Goal: Task Accomplishment & Management: Use online tool/utility

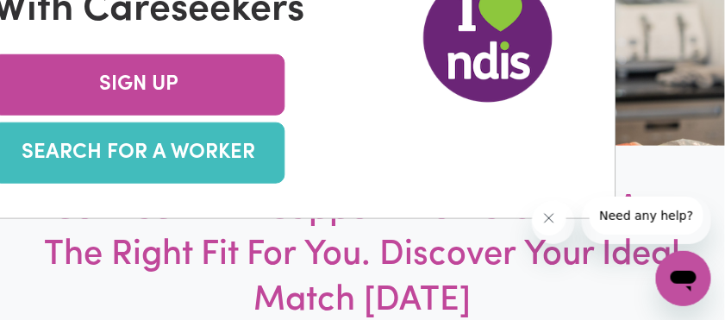
scroll to position [229, 0]
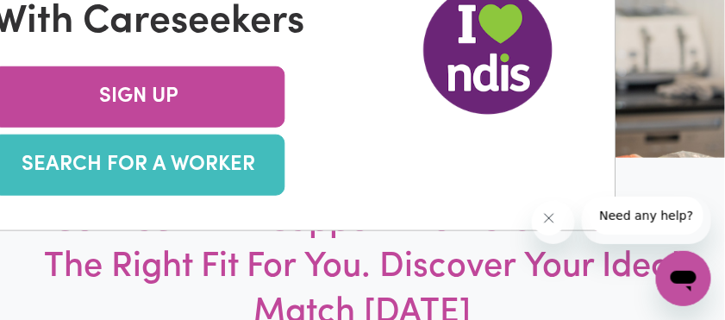
click at [145, 196] on link "SEARCH FOR A WORKER" at bounding box center [138, 164] width 293 height 61
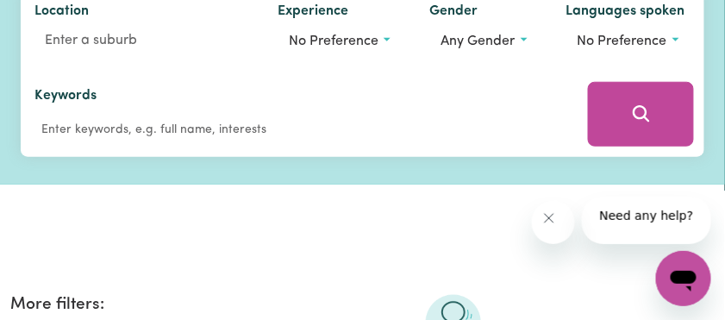
scroll to position [229, 0]
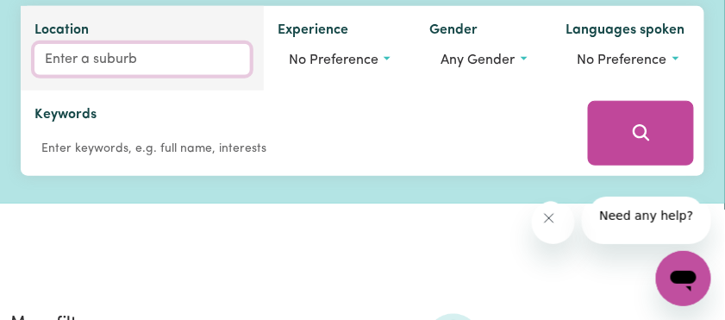
click at [118, 75] on input "Location" at bounding box center [142, 59] width 216 height 31
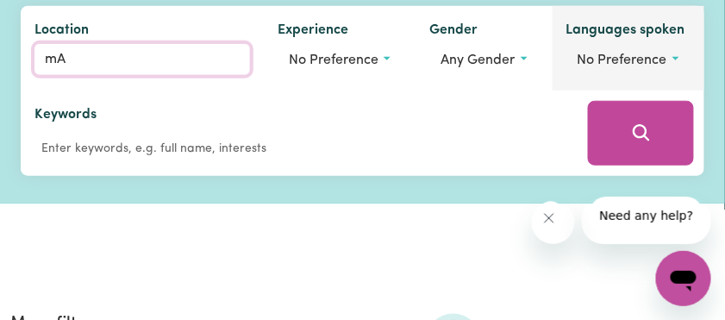
type input "mAN"
type input "[PERSON_NAME], [GEOGRAPHIC_DATA], 2200"
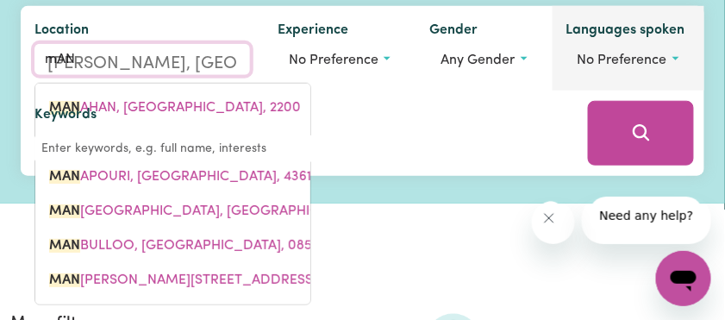
type input "mANU"
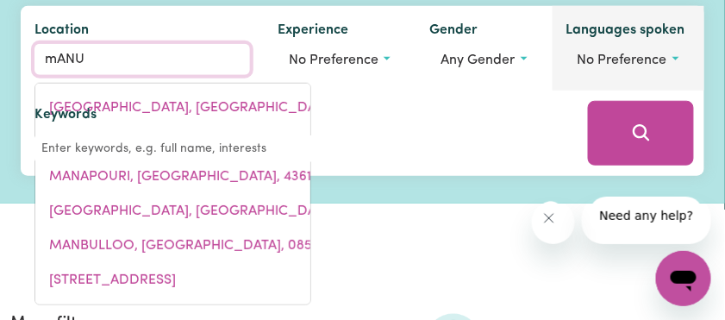
type input "mANUKA, [GEOGRAPHIC_DATA], 2603"
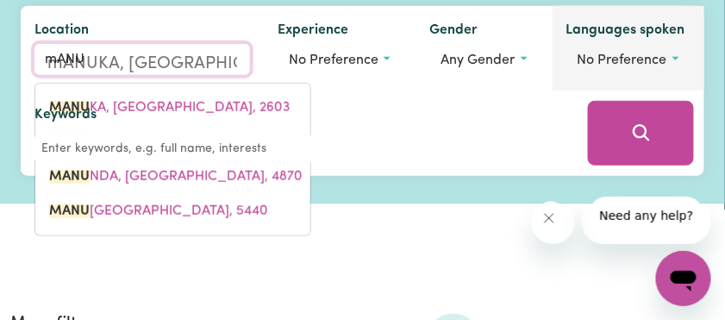
type input "mANUN"
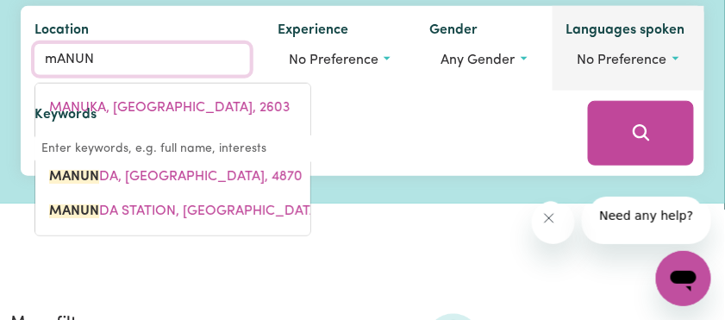
type input "mANUNDA, [GEOGRAPHIC_DATA], 4870"
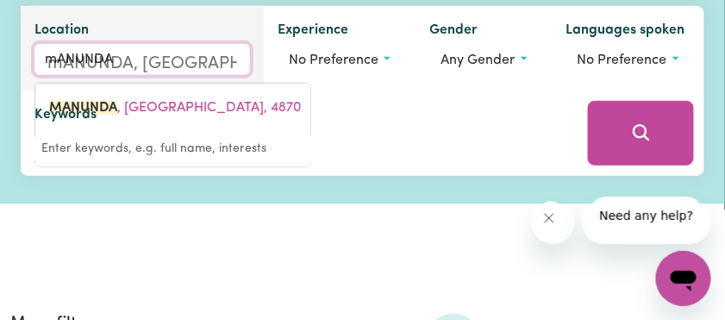
click at [197, 75] on input "mANUNDA" at bounding box center [142, 59] width 216 height 31
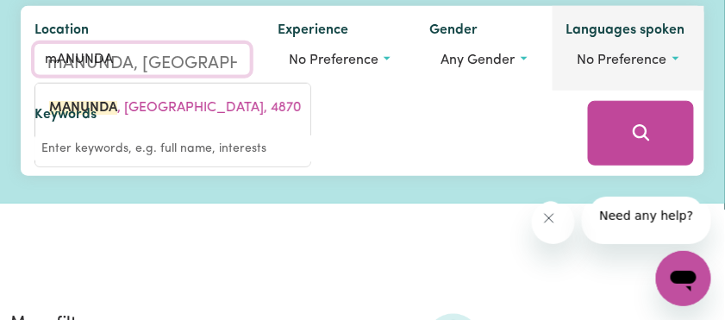
type input "mANUNDA"
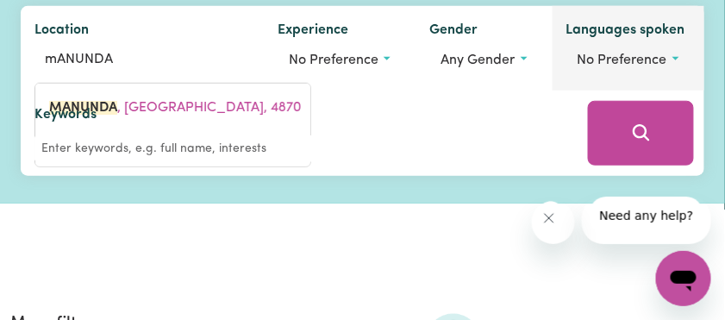
click at [553, 91] on div "Languages spoken No preference" at bounding box center [629, 48] width 152 height 84
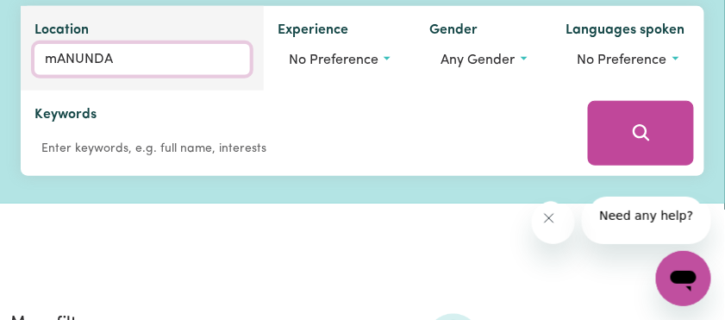
type input "mANUNDA, [GEOGRAPHIC_DATA], 4870"
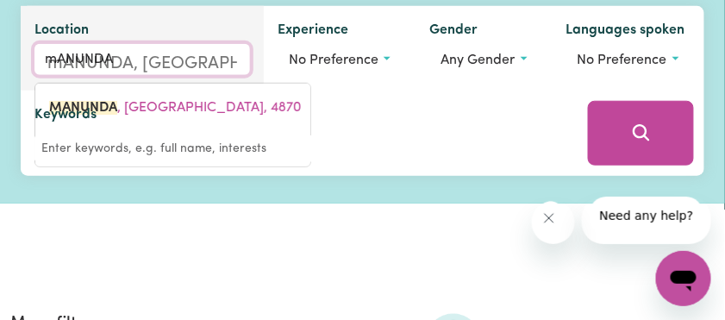
click at [152, 75] on input "mANUNDA" at bounding box center [142, 59] width 216 height 31
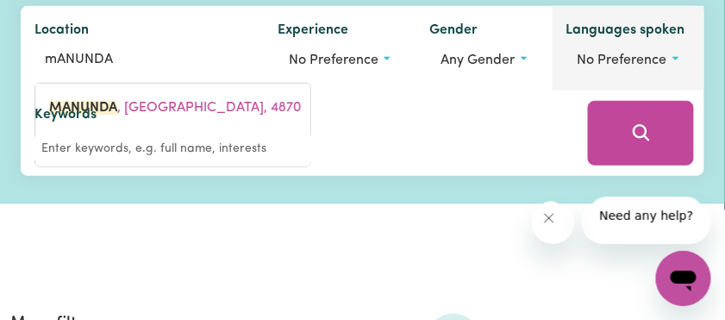
click at [553, 91] on div "Languages spoken No preference" at bounding box center [629, 48] width 152 height 84
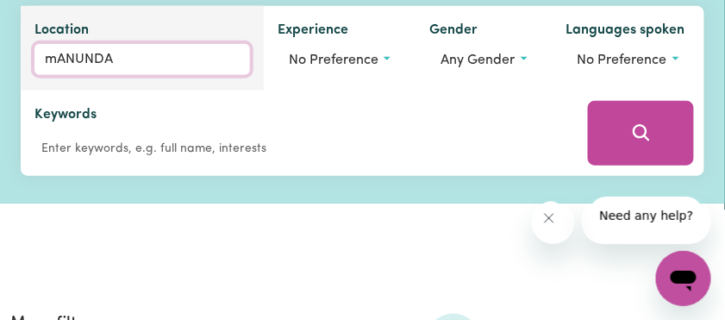
type input "mANUNDA, [GEOGRAPHIC_DATA], 4870"
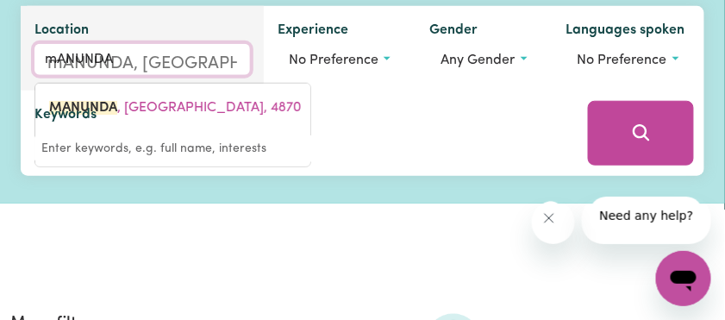
click at [143, 75] on input "mANUNDA" at bounding box center [142, 59] width 216 height 31
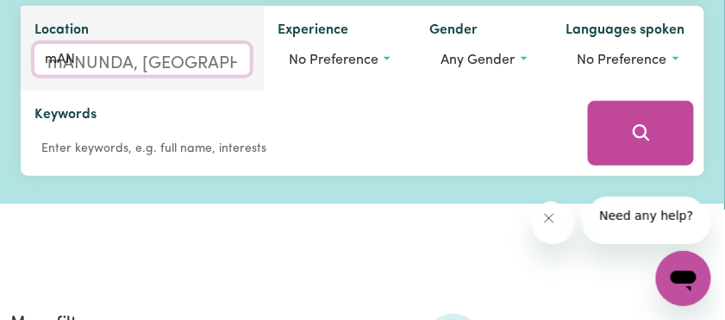
type input "mA"
type input "m"
type input "Man"
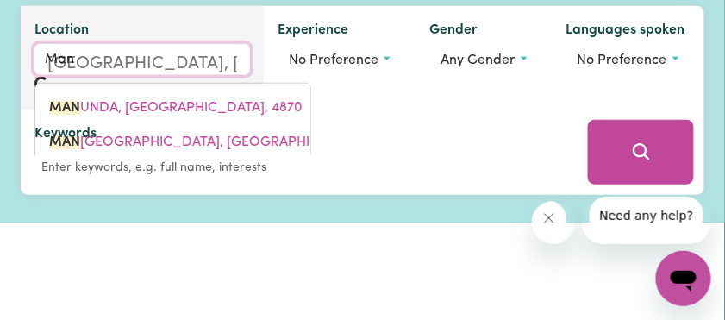
type input "[GEOGRAPHIC_DATA], [GEOGRAPHIC_DATA], 2200"
type input "Manu"
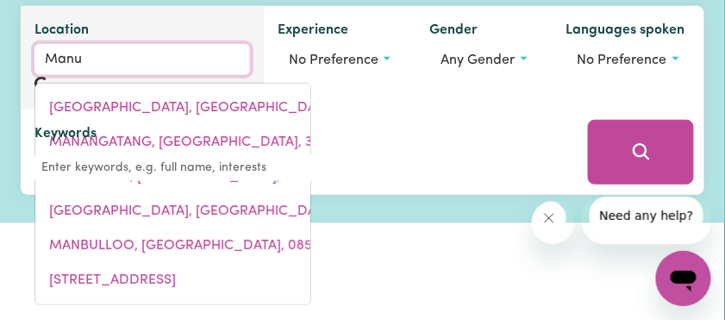
type input "ManuKA, [GEOGRAPHIC_DATA], 2603"
type input "Manun"
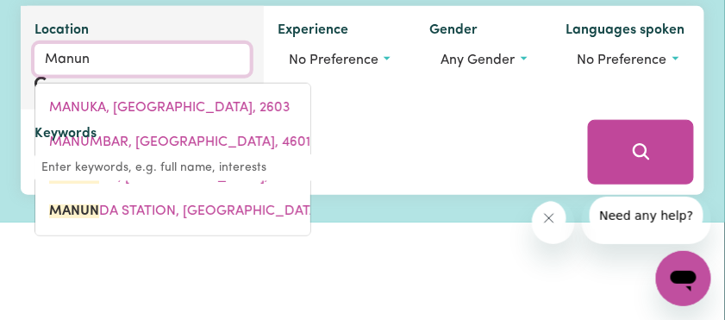
type input "ManunDA, Queensland, 4870"
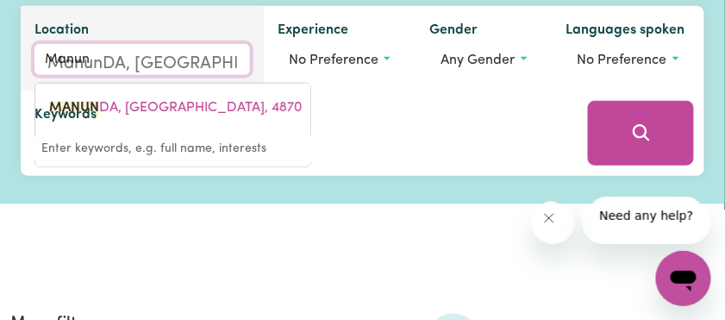
type input "Manund"
type input "ManundA, Queensland, 4870"
type input "Manunda"
type input "Manunda, Queensland, 4870"
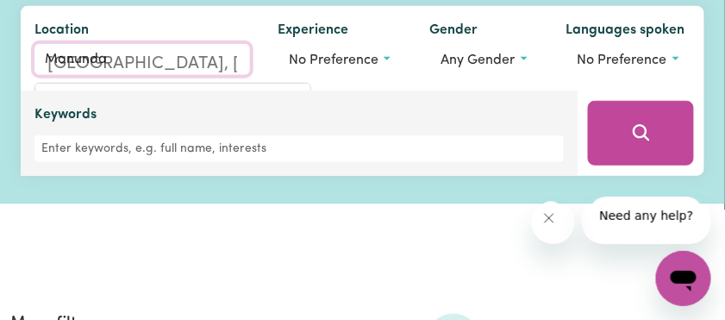
type input "Manunda"
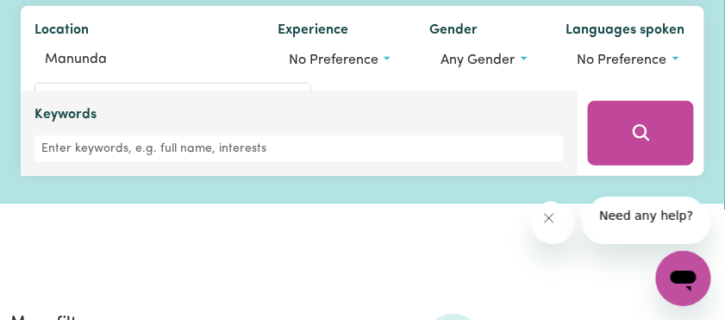
click at [478, 176] on div "Keywords" at bounding box center [299, 133] width 557 height 85
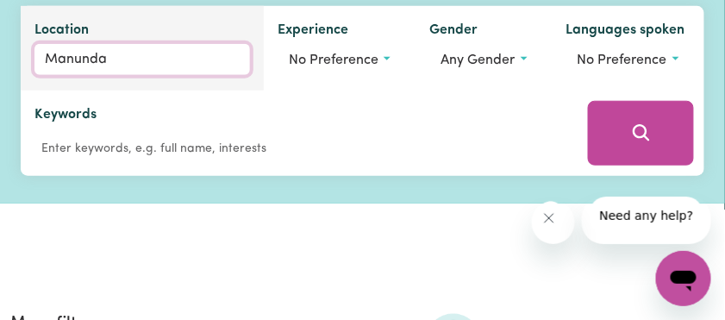
type input "Manunda, Queensland, 4870"
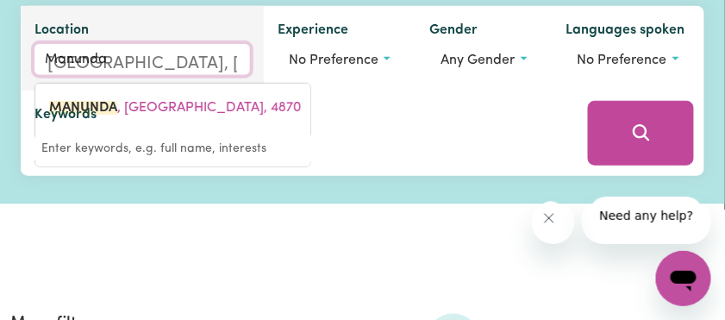
click at [147, 75] on input "Manunda" at bounding box center [142, 59] width 216 height 31
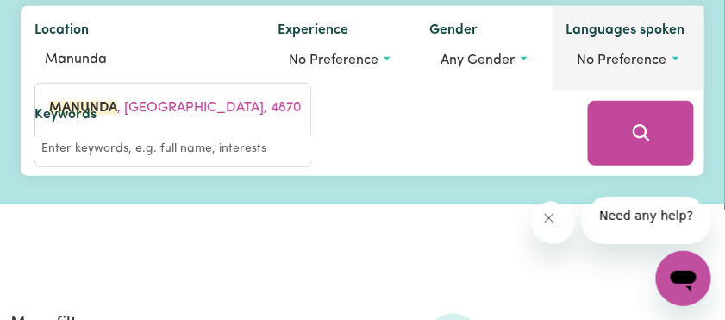
click at [553, 91] on div "Languages spoken No preference" at bounding box center [629, 48] width 152 height 84
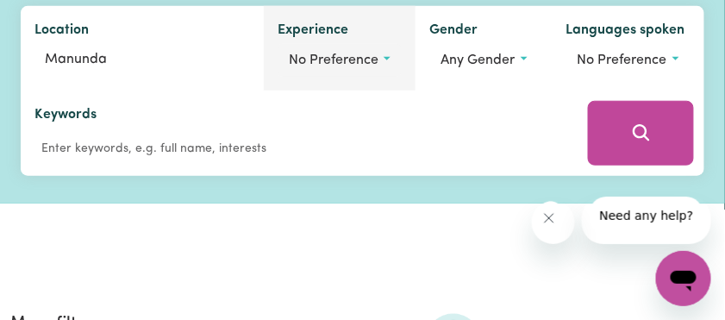
click at [402, 77] on button "No preference" at bounding box center [340, 60] width 124 height 33
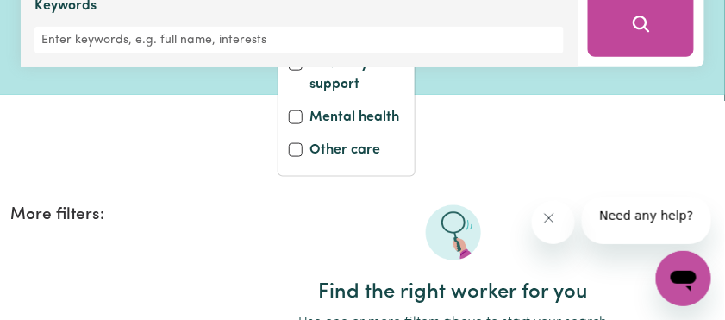
scroll to position [345, 0]
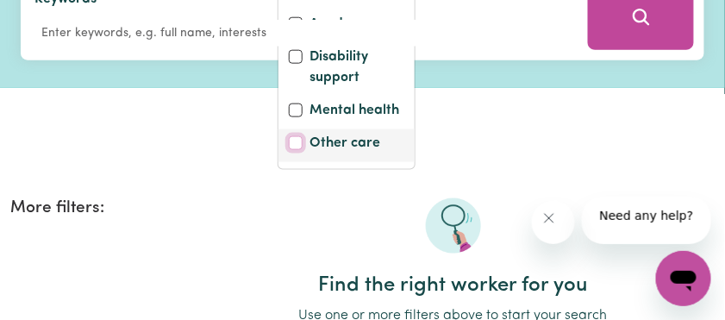
click at [303, 150] on input "Other care" at bounding box center [296, 143] width 14 height 14
checkbox input "true"
checkbox input "false"
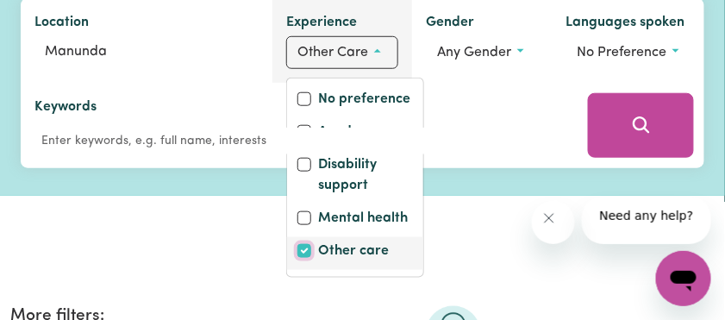
scroll to position [229, 0]
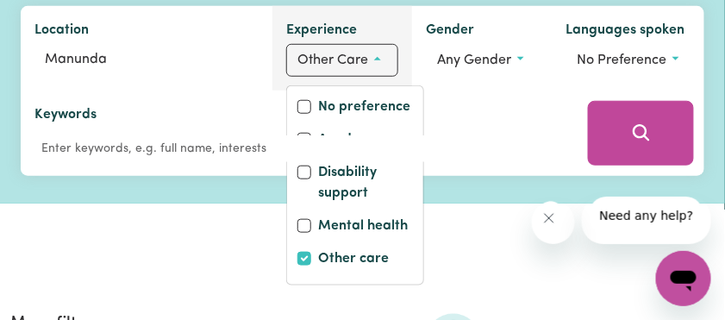
click at [368, 67] on span "Other care" at bounding box center [332, 60] width 71 height 14
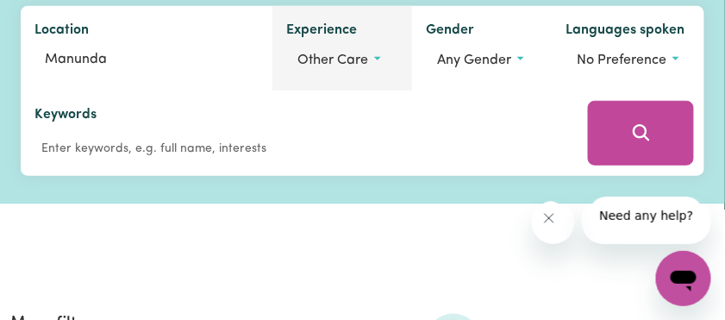
click at [398, 77] on button "Other care" at bounding box center [342, 60] width 112 height 33
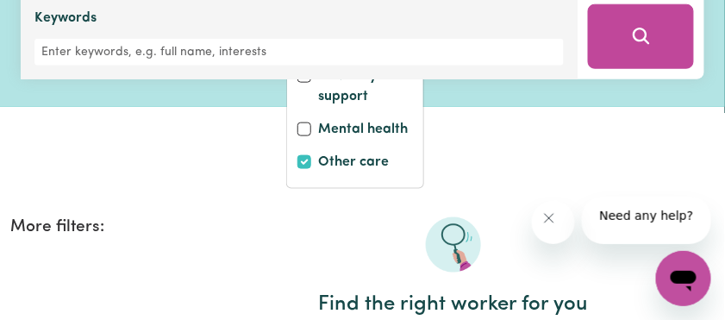
scroll to position [345, 0]
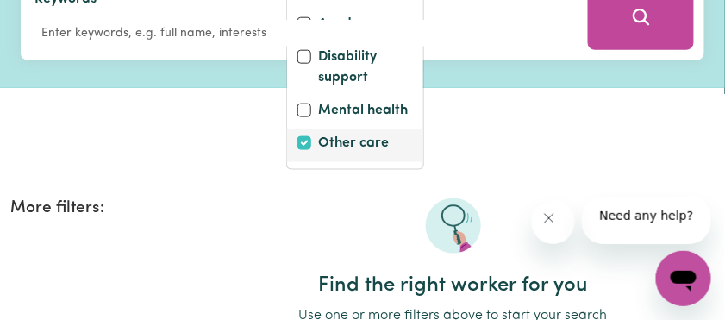
click at [389, 157] on label "Other care" at bounding box center [353, 145] width 71 height 24
click at [311, 150] on input "Other care" at bounding box center [304, 143] width 14 height 14
checkbox input "false"
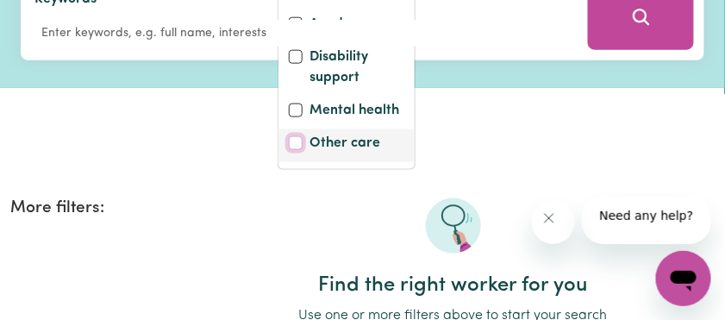
checkbox input "true"
click at [303, 150] on input "Other care" at bounding box center [296, 143] width 14 height 14
checkbox input "true"
checkbox input "false"
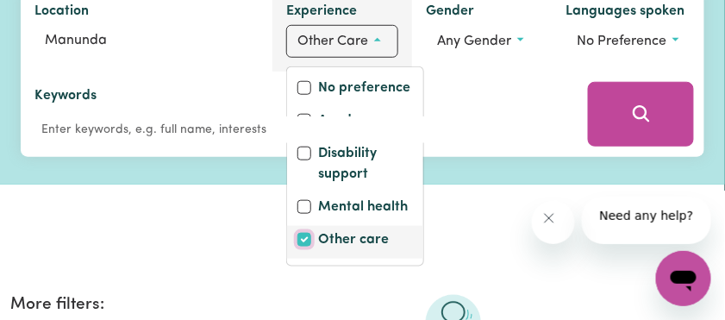
scroll to position [229, 0]
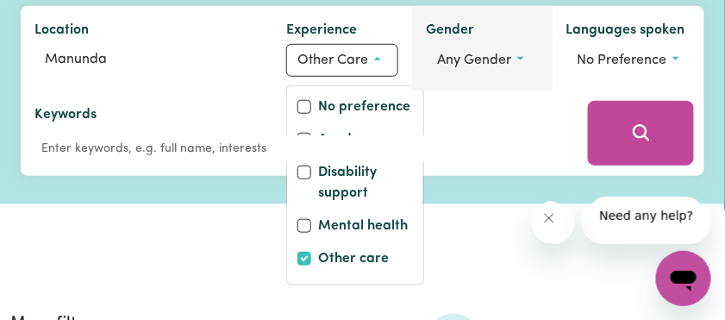
click at [538, 77] on button "Any gender" at bounding box center [482, 60] width 112 height 33
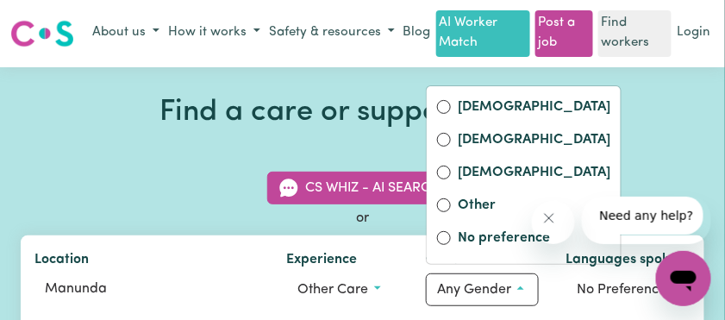
scroll to position [115, 0]
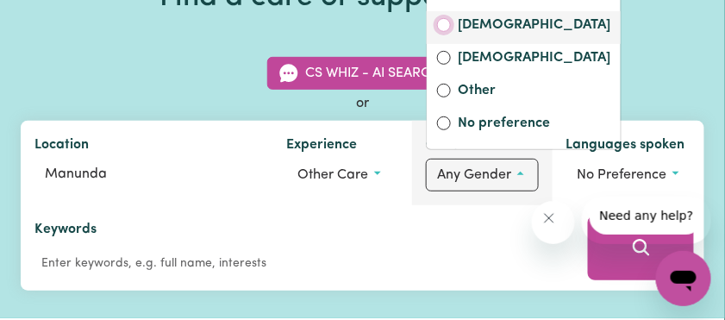
click at [451, 32] on input "[DEMOGRAPHIC_DATA]" at bounding box center [444, 25] width 14 height 14
radio input "true"
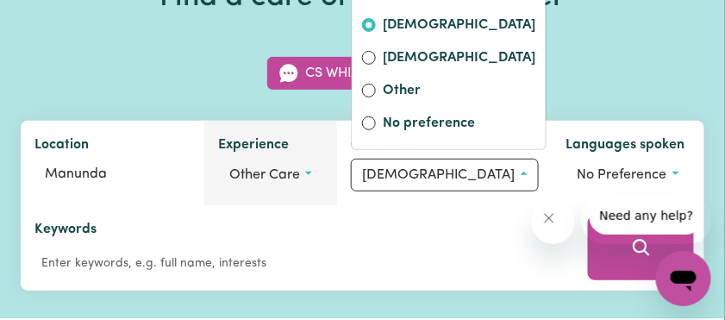
click at [337, 205] on div "Experience Other care No preference Aged care Disability support Mental health …" at bounding box center [270, 163] width 133 height 84
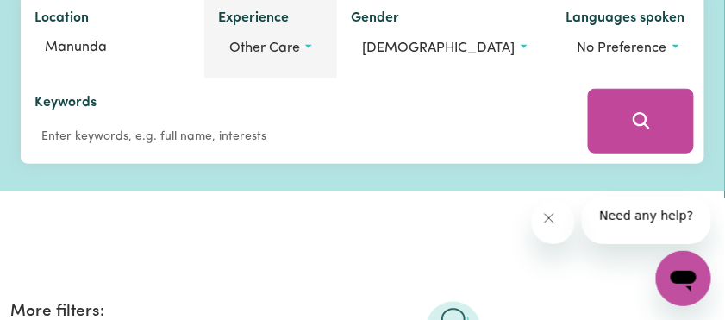
scroll to position [229, 0]
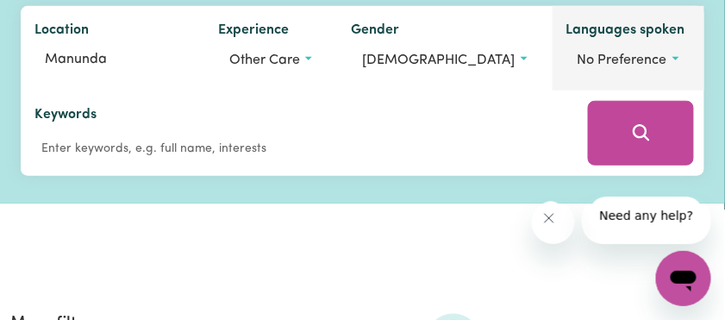
click at [566, 77] on button "No preference" at bounding box center [628, 60] width 124 height 33
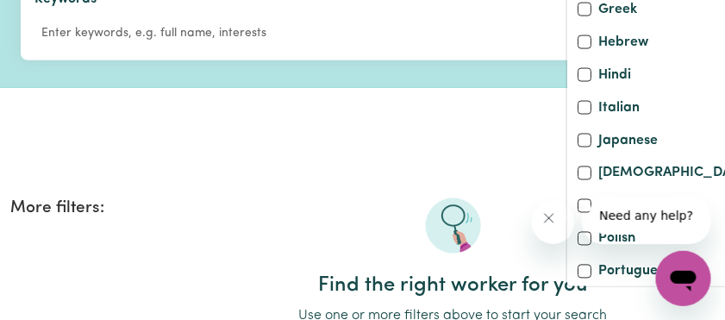
scroll to position [460, 0]
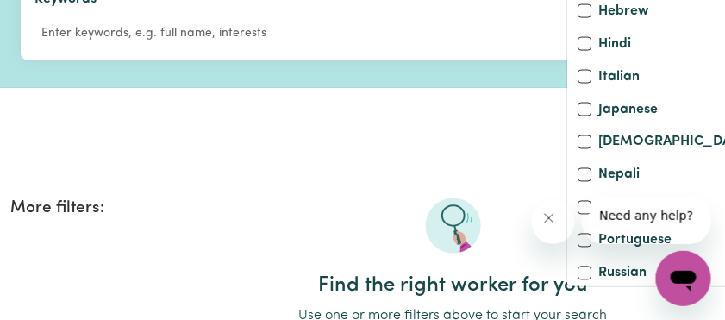
checkbox input "true"
checkbox input "false"
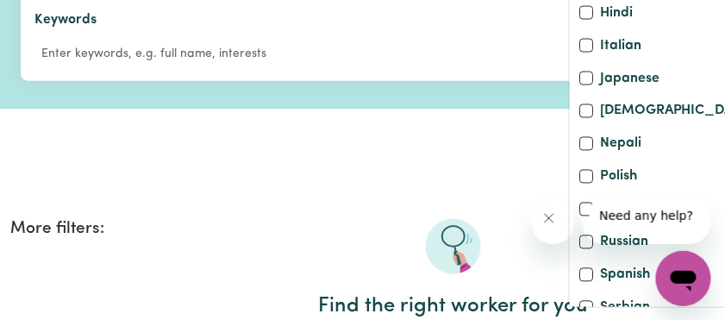
scroll to position [229, 0]
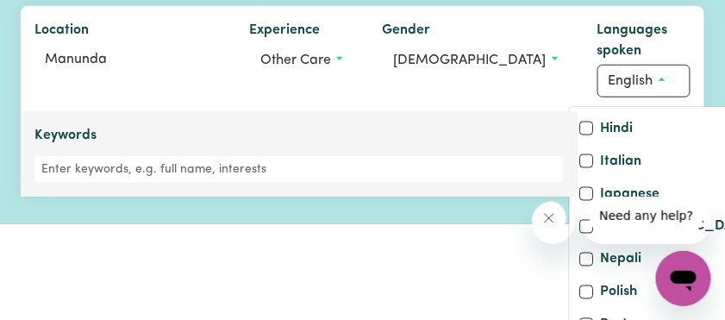
click at [419, 197] on div "Keywords" at bounding box center [299, 153] width 557 height 85
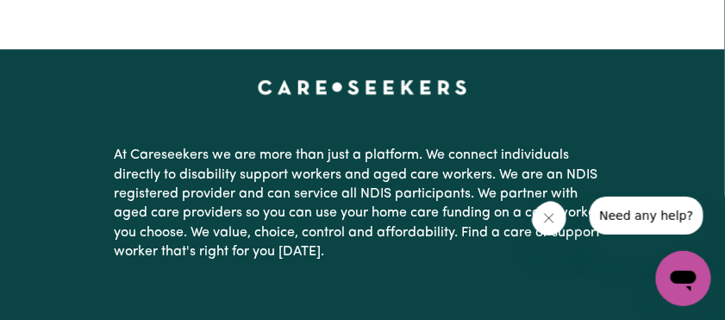
scroll to position [919, 0]
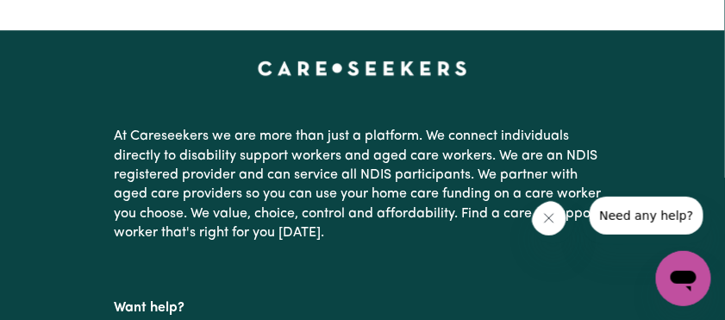
checkbox input "true"
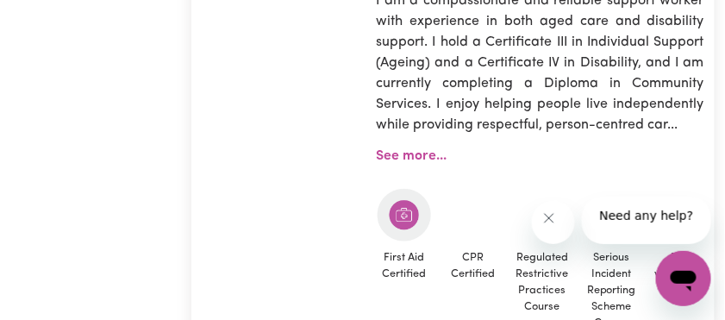
scroll to position [919, 0]
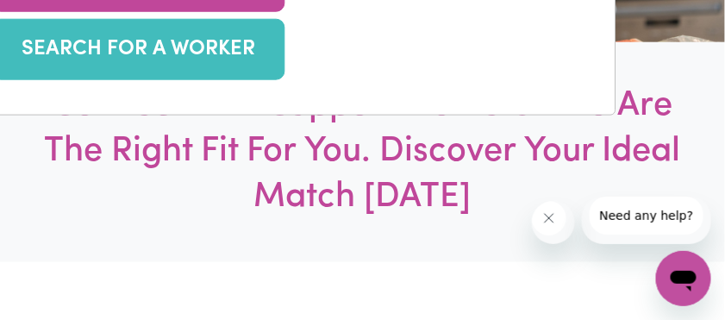
click at [128, 80] on link "SEARCH FOR A WORKER" at bounding box center [138, 49] width 293 height 61
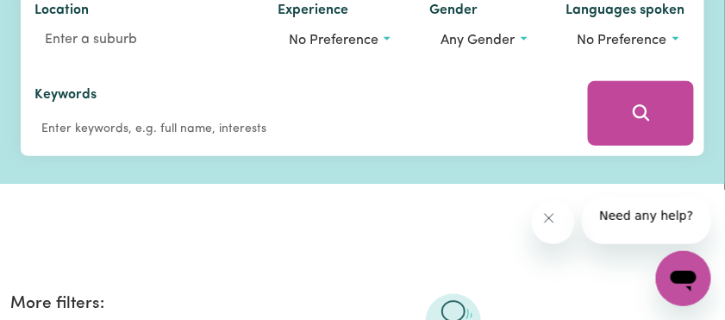
scroll to position [229, 0]
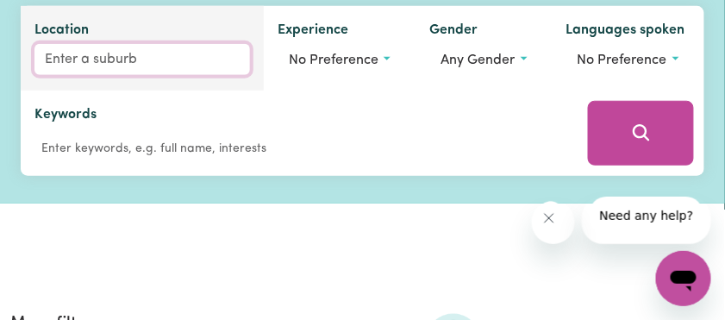
click at [67, 75] on input "Location" at bounding box center [142, 59] width 216 height 31
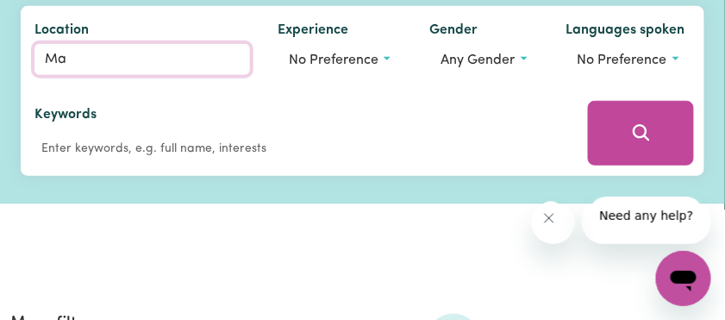
type input "Man"
type input "[GEOGRAPHIC_DATA], [GEOGRAPHIC_DATA], 2200"
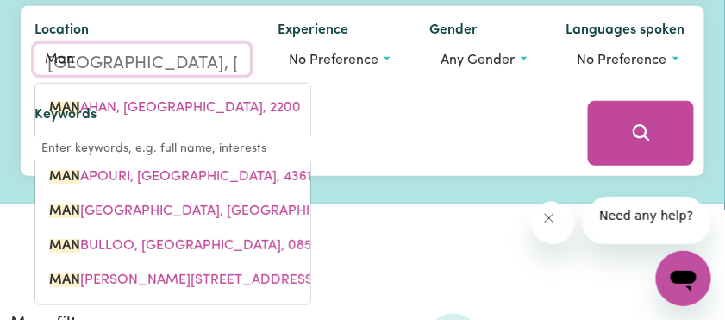
type input "Manu"
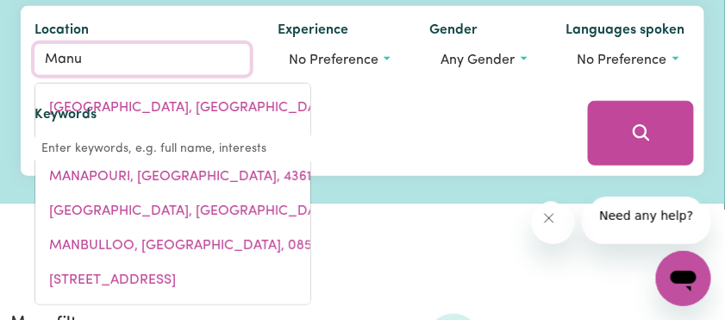
type input "ManuKA, [GEOGRAPHIC_DATA], 2603"
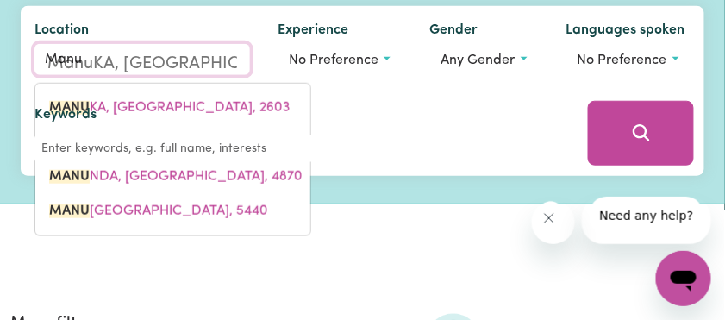
type input "Manun"
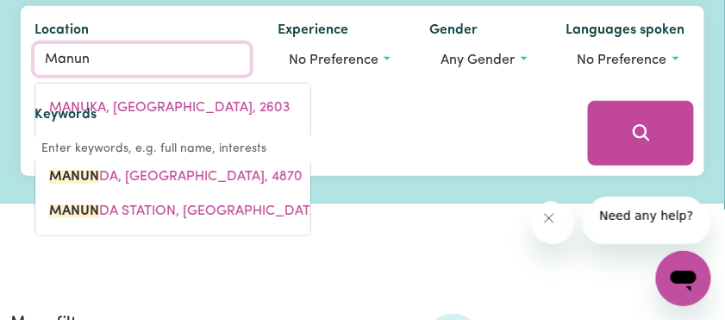
type input "ManunDA, [GEOGRAPHIC_DATA], 4870"
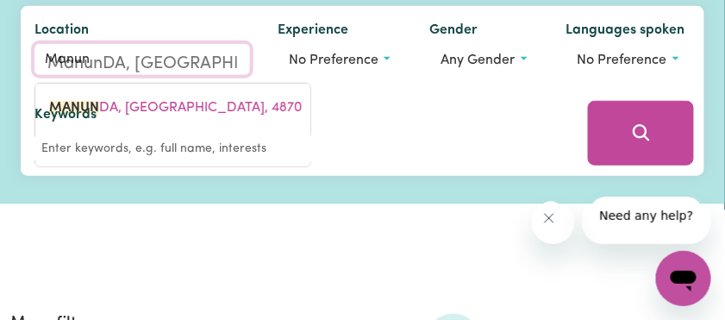
type input "Manund"
type input "ManundA, [GEOGRAPHIC_DATA], 4870"
type input "Manunda"
type input "[GEOGRAPHIC_DATA], [GEOGRAPHIC_DATA], 4870"
type input "Manunda,"
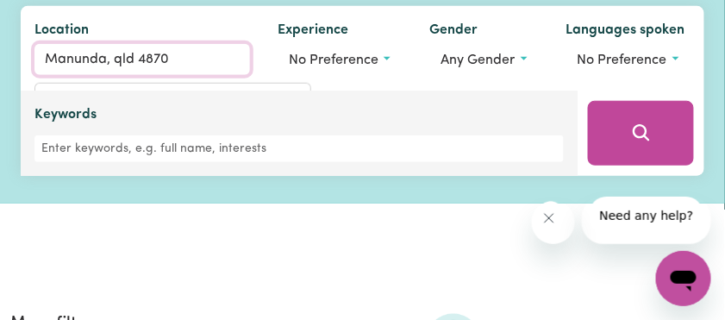
type input "Manunda, qld 4870"
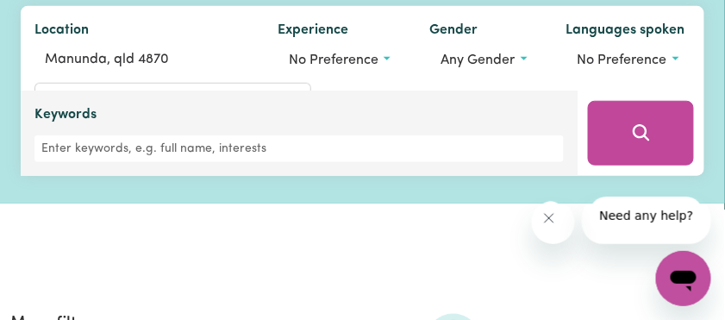
click at [452, 176] on div "Keywords" at bounding box center [299, 133] width 557 height 85
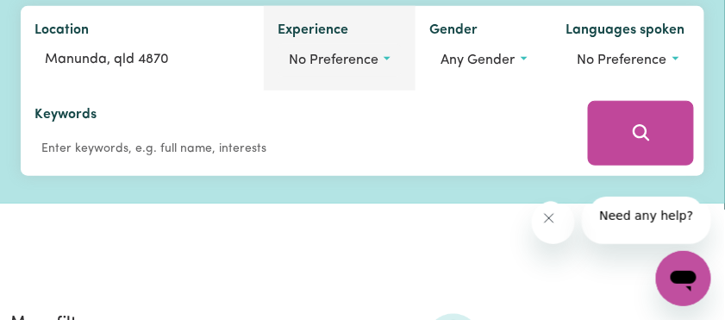
click at [402, 77] on button "No preference" at bounding box center [340, 60] width 124 height 33
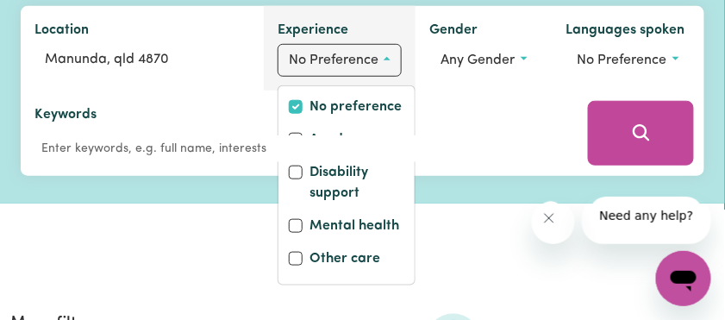
click at [402, 77] on button "No preference" at bounding box center [340, 60] width 124 height 33
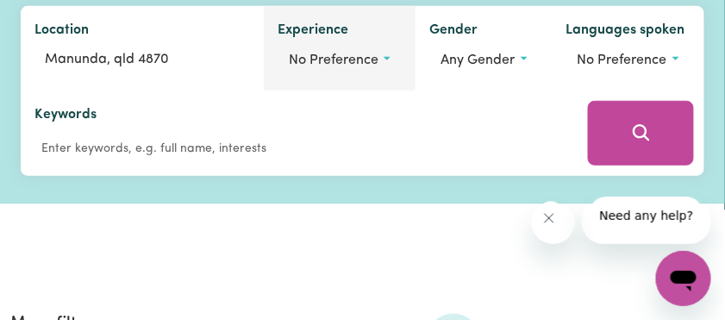
click at [402, 77] on button "No preference" at bounding box center [340, 60] width 124 height 33
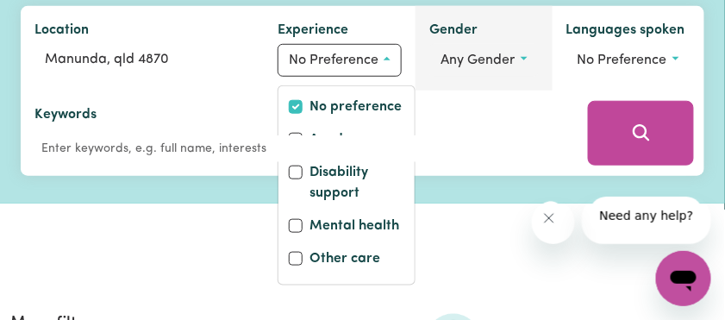
click at [538, 77] on button "Any gender" at bounding box center [483, 60] width 109 height 33
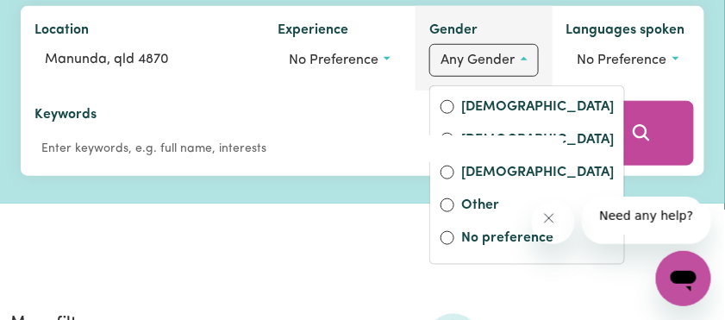
scroll to position [345, 0]
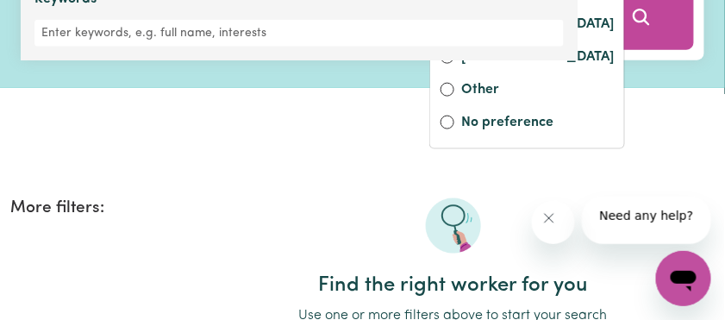
click at [564, 47] on div "Keywords" at bounding box center [298, 18] width 529 height 58
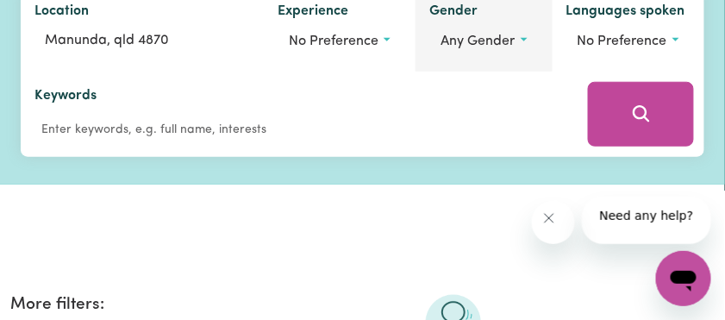
scroll to position [229, 0]
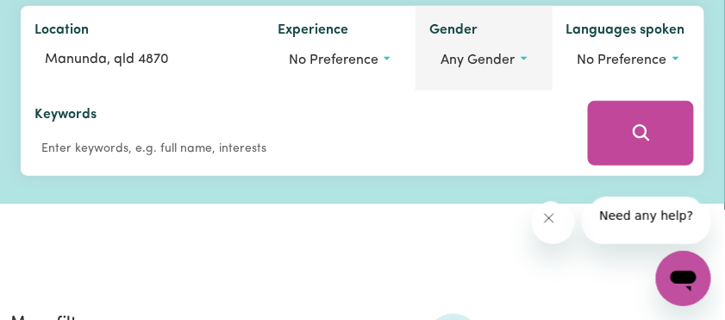
click at [515, 67] on span "Any gender" at bounding box center [478, 60] width 74 height 14
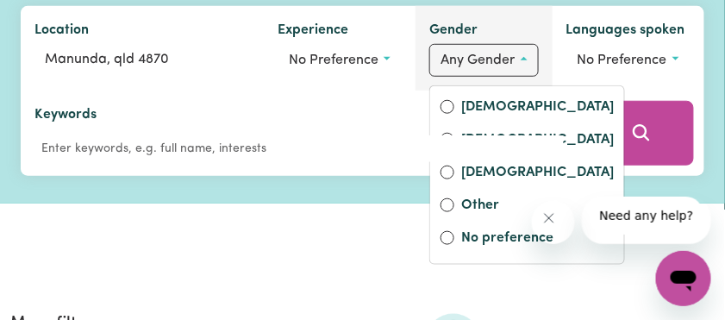
scroll to position [115, 0]
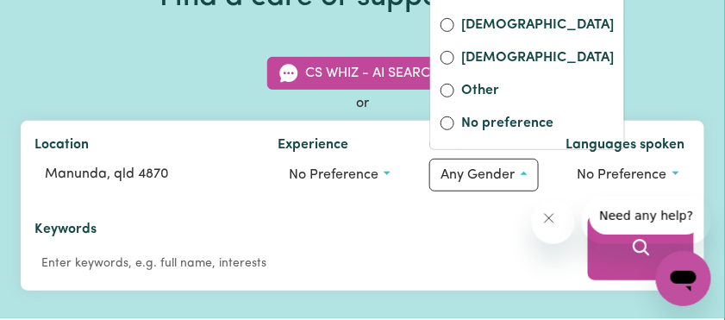
click at [555, 220] on icon "Close message from company" at bounding box center [548, 217] width 14 height 14
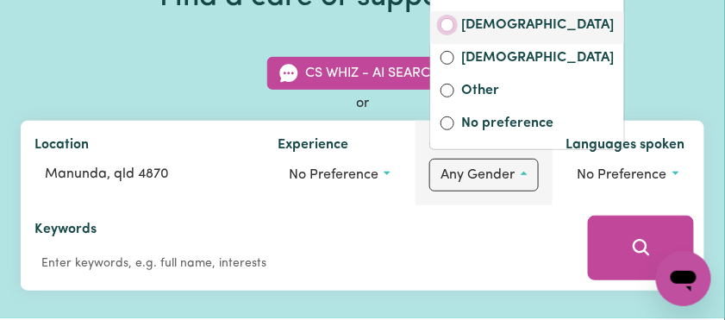
click at [454, 32] on input "[DEMOGRAPHIC_DATA]" at bounding box center [448, 25] width 14 height 14
radio input "true"
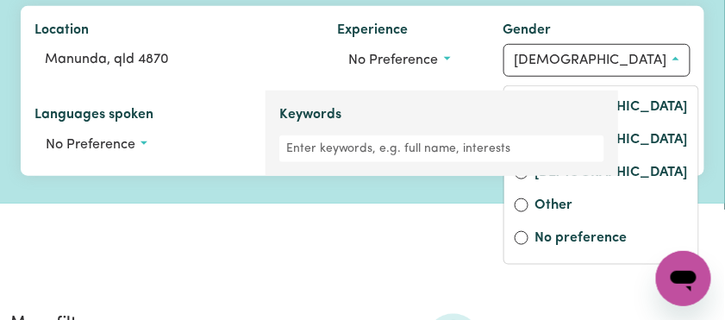
scroll to position [345, 0]
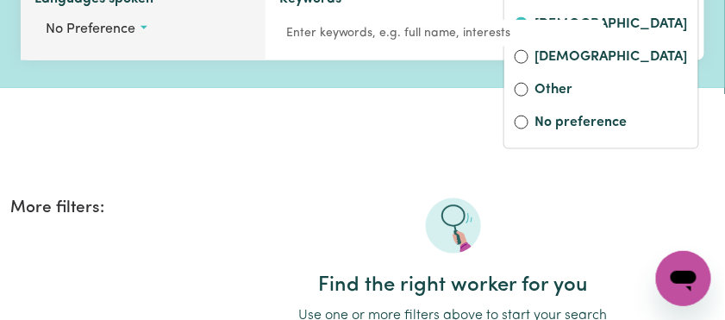
click at [183, 46] on button "No preference" at bounding box center [142, 29] width 217 height 33
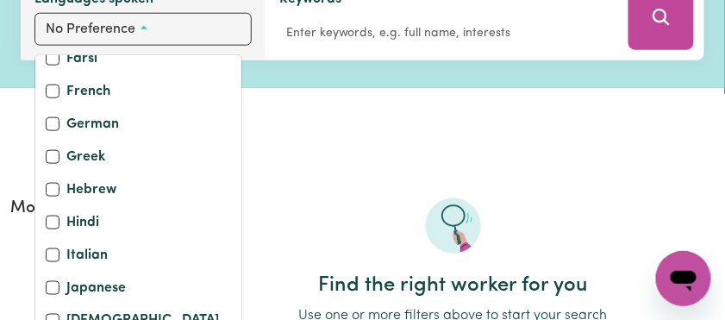
scroll to position [460, 0]
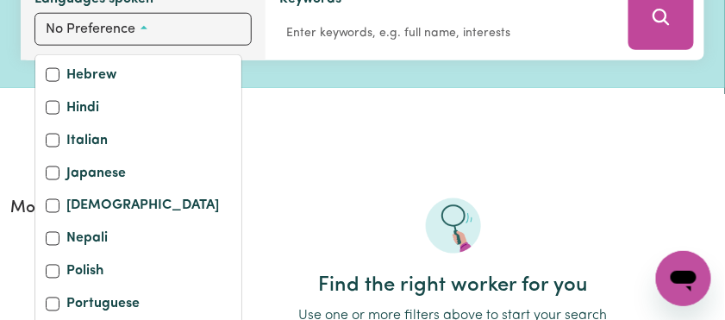
checkbox input "true"
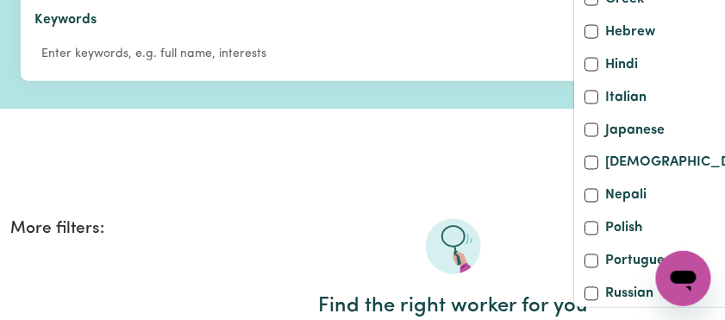
checkbox input "false"
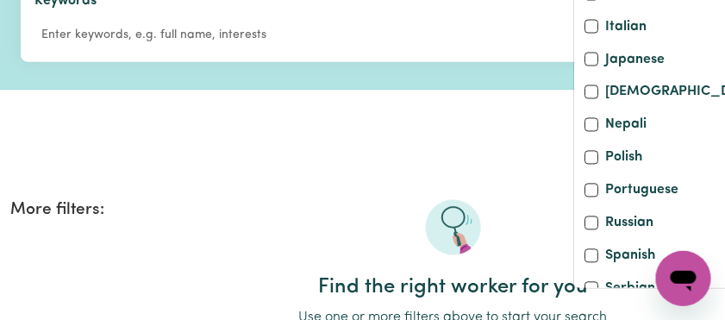
scroll to position [345, 0]
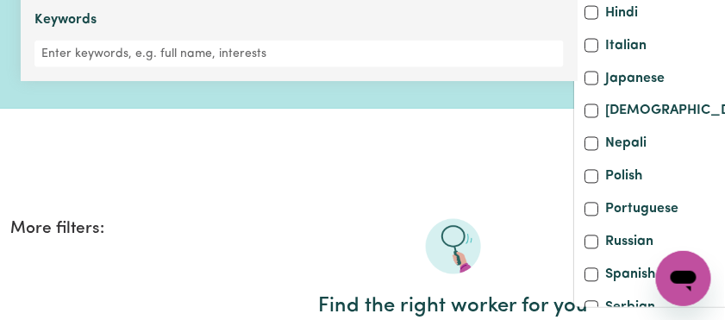
click at [460, 67] on div "Keywords" at bounding box center [298, 38] width 529 height 58
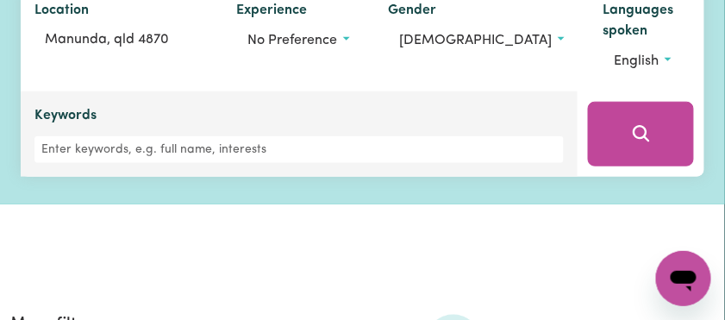
scroll to position [229, 0]
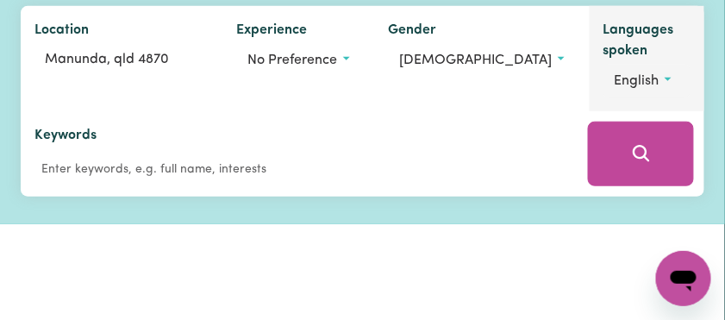
click at [617, 88] on span "English" at bounding box center [637, 81] width 45 height 14
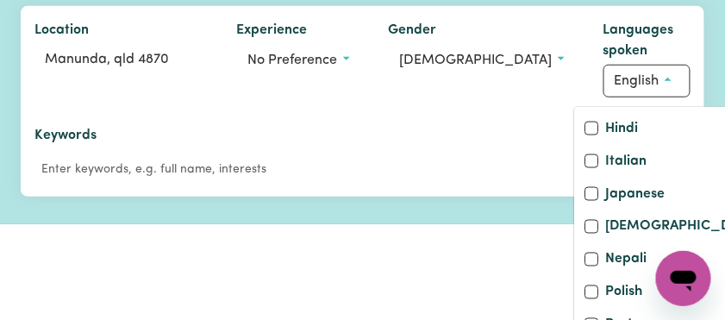
click at [678, 269] on icon "Open messaging window" at bounding box center [682, 277] width 31 height 31
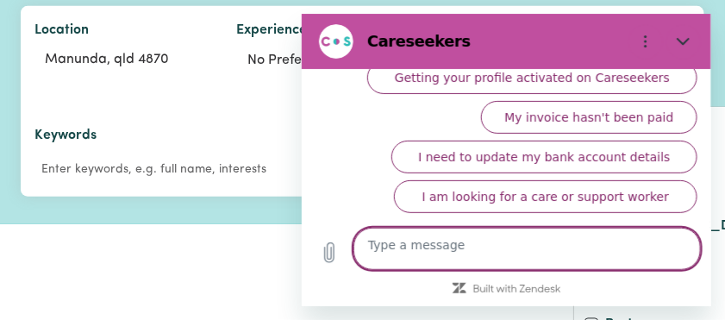
scroll to position [278, 0]
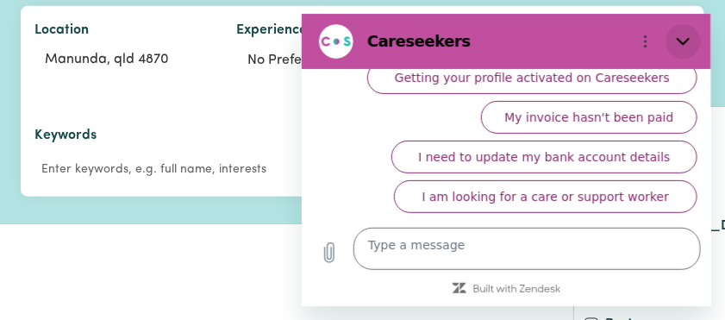
click at [676, 39] on icon "Close" at bounding box center [683, 41] width 14 height 14
type textarea "x"
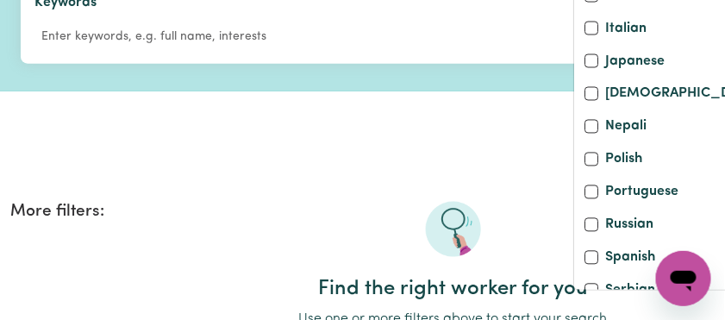
scroll to position [345, 0]
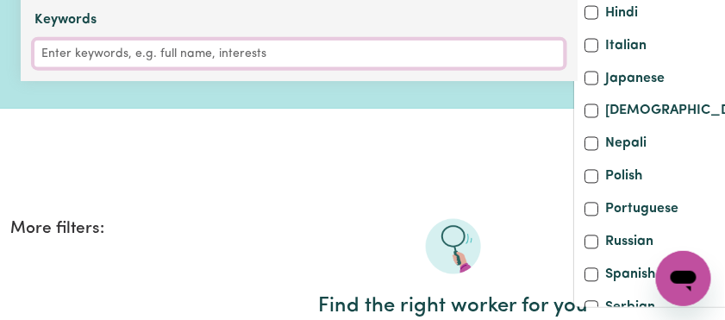
click at [219, 67] on input "Keywords" at bounding box center [298, 54] width 529 height 27
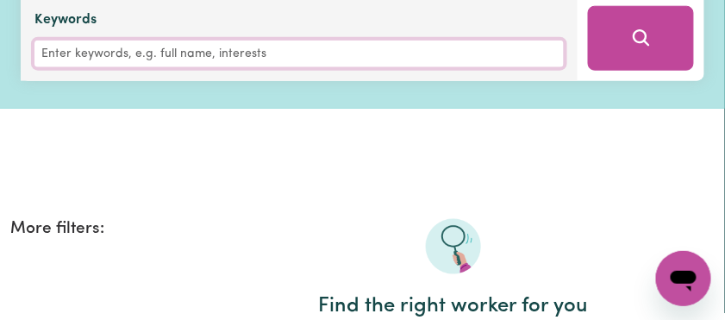
click at [180, 67] on input "Keywords" at bounding box center [298, 54] width 529 height 27
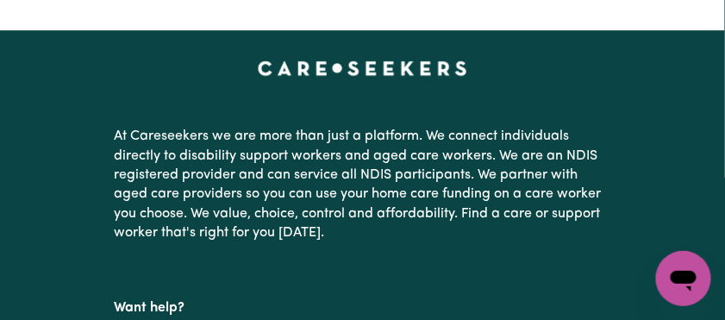
scroll to position [804, 0]
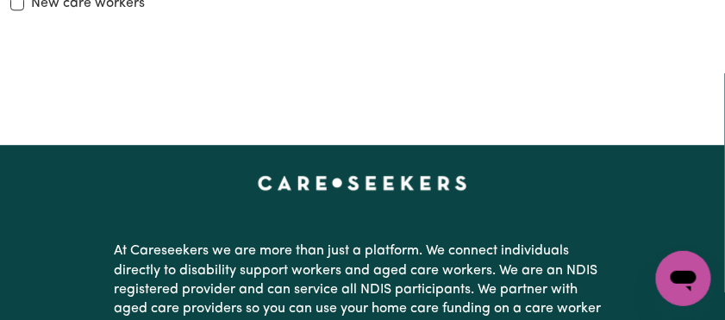
checkbox input "true"
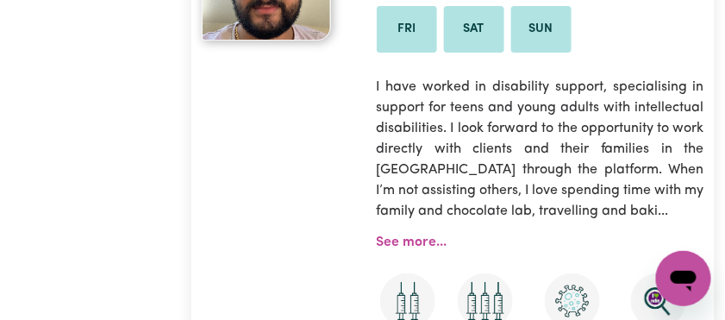
scroll to position [6976, 0]
